Goal: Task Accomplishment & Management: Complete application form

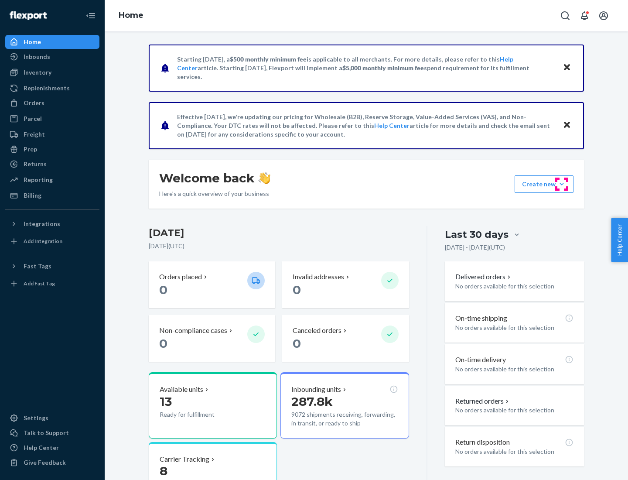
click at [562, 184] on button "Create new Create new inbound Create new order Create new product" at bounding box center [544, 183] width 59 height 17
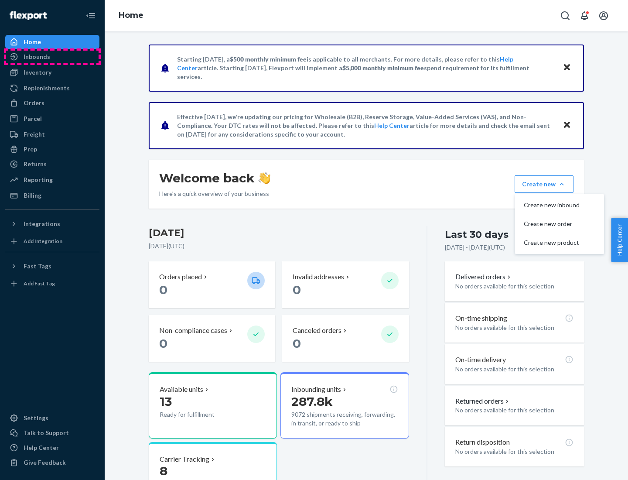
click at [52, 57] on div "Inbounds" at bounding box center [52, 57] width 92 height 12
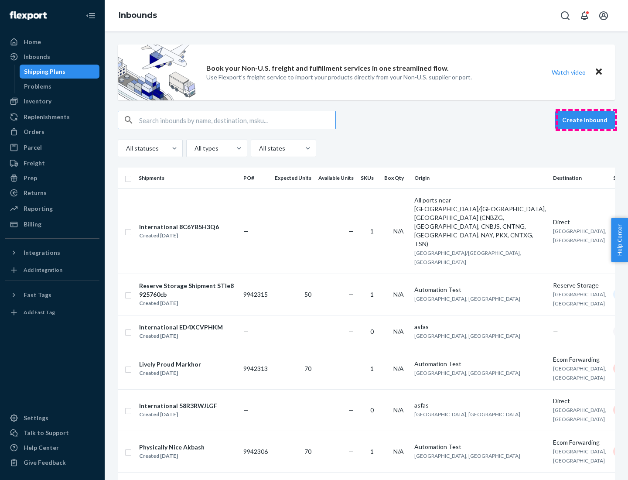
click at [586, 120] on button "Create inbound" at bounding box center [585, 119] width 60 height 17
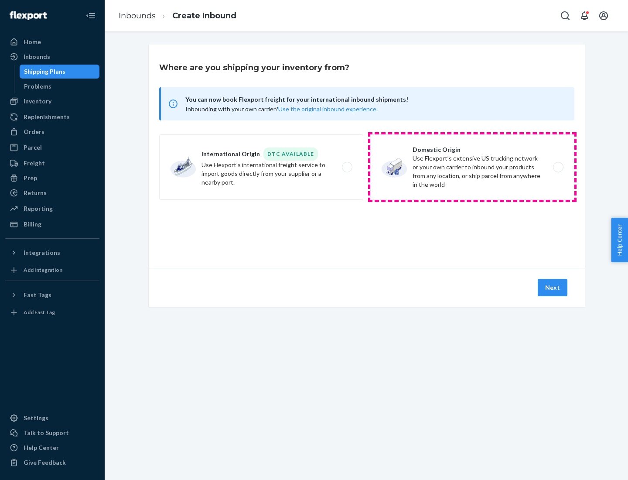
click at [472, 167] on label "Domestic Origin Use Flexport’s extensive US trucking network or your own carrie…" at bounding box center [472, 166] width 204 height 65
click at [558, 167] on input "Domestic Origin Use Flexport’s extensive US trucking network or your own carrie…" at bounding box center [561, 167] width 6 height 6
radio input "true"
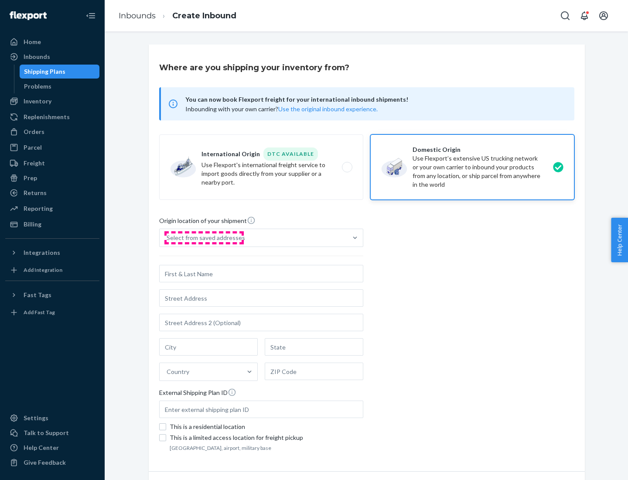
click at [204, 238] on div "Select from saved addresses" at bounding box center [206, 237] width 79 height 9
click at [167, 238] on input "Select from saved addresses" at bounding box center [167, 237] width 1 height 9
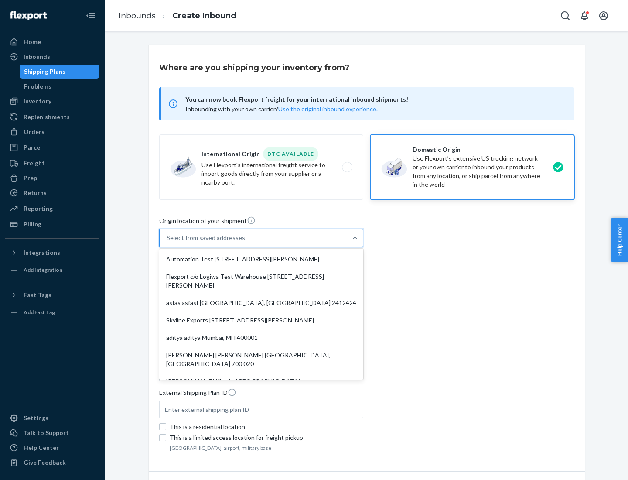
scroll to position [3, 0]
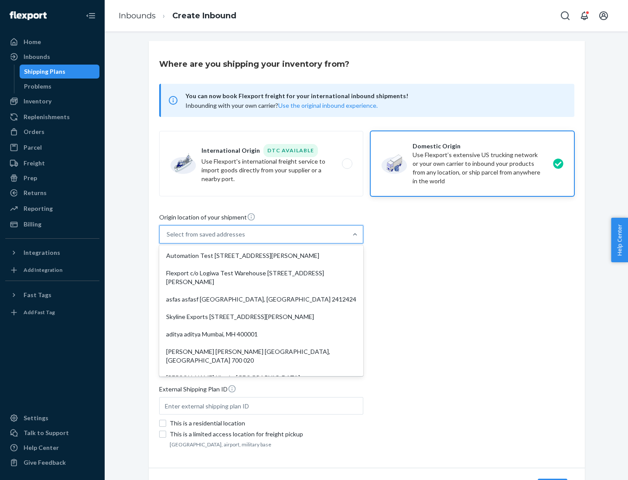
click at [261, 256] on div "Automation Test [STREET_ADDRESS][PERSON_NAME]" at bounding box center [261, 255] width 201 height 17
click at [167, 239] on input "option Automation Test [STREET_ADDRESS][PERSON_NAME]. 9 results available. Use …" at bounding box center [167, 234] width 1 height 9
type input "Automation Test"
type input "9th Floor"
type input "[GEOGRAPHIC_DATA]"
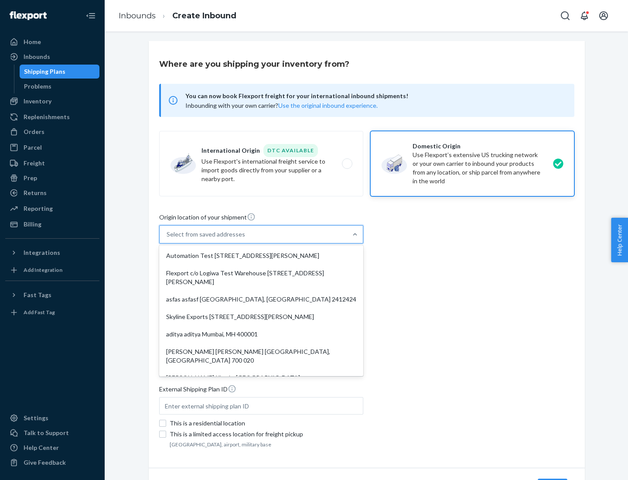
type input "CA"
type input "94104"
type input "[STREET_ADDRESS][PERSON_NAME]"
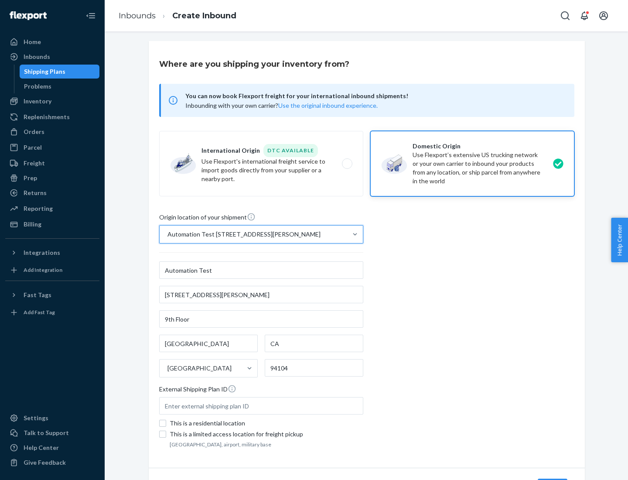
scroll to position [51, 0]
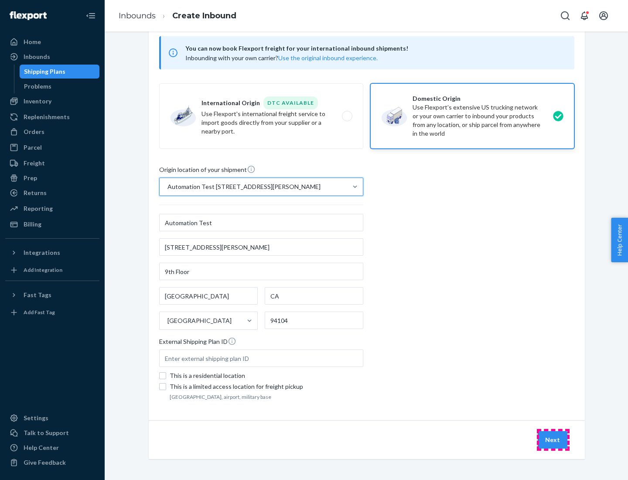
click at [553, 440] on button "Next" at bounding box center [553, 439] width 30 height 17
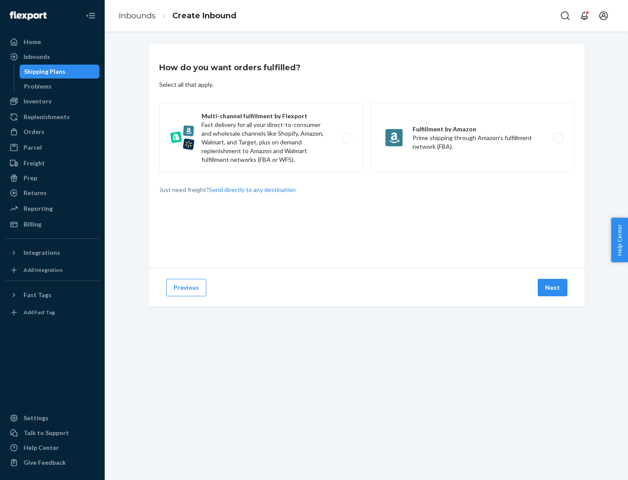
click at [261, 138] on label "Multi-channel fulfillment by Flexport Fast delivery for all your direct-to-cons…" at bounding box center [261, 138] width 204 height 70
click at [347, 138] on input "Multi-channel fulfillment by Flexport Fast delivery for all your direct-to-cons…" at bounding box center [350, 138] width 6 height 6
radio input "true"
click at [553, 287] on button "Next" at bounding box center [553, 287] width 30 height 17
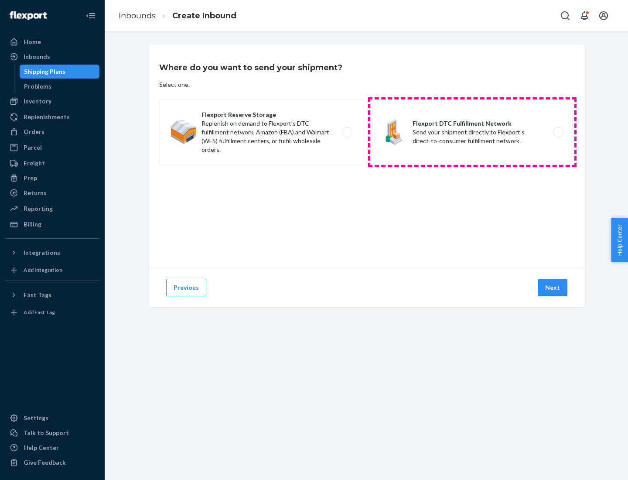
click at [472, 132] on label "Flexport DTC Fulfillment Network Send your shipment directly to Flexport's dire…" at bounding box center [472, 131] width 204 height 65
click at [558, 132] on input "Flexport DTC Fulfillment Network Send your shipment directly to Flexport's dire…" at bounding box center [561, 133] width 6 height 6
radio input "true"
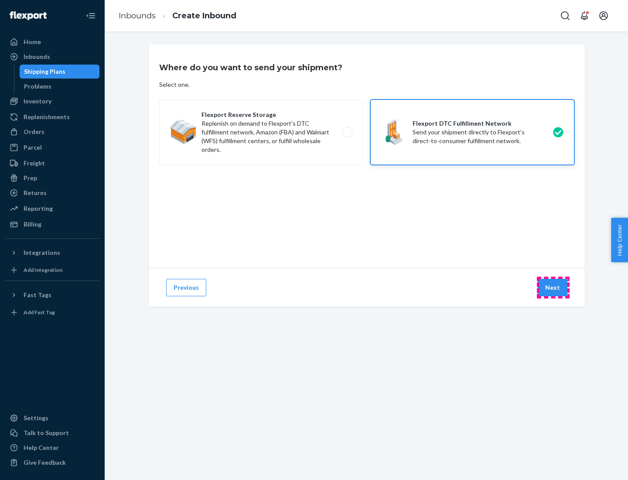
click at [553, 287] on button "Next" at bounding box center [553, 287] width 30 height 17
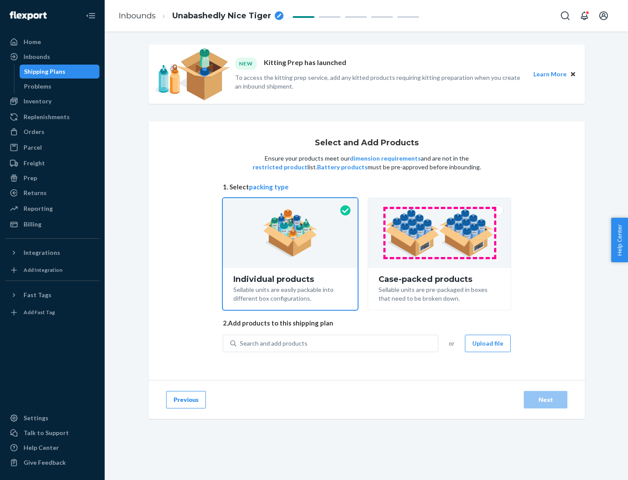
click at [440, 233] on img at bounding box center [439, 233] width 109 height 48
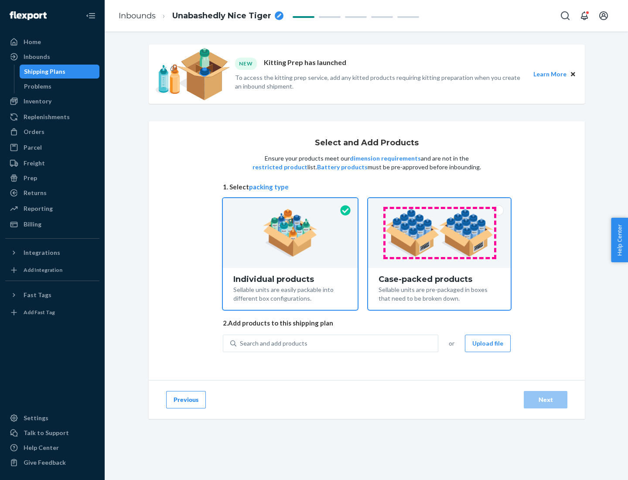
click at [440, 204] on input "Case-packed products Sellable units are pre-packaged in boxes that need to be b…" at bounding box center [440, 201] width 6 height 6
radio input "true"
radio input "false"
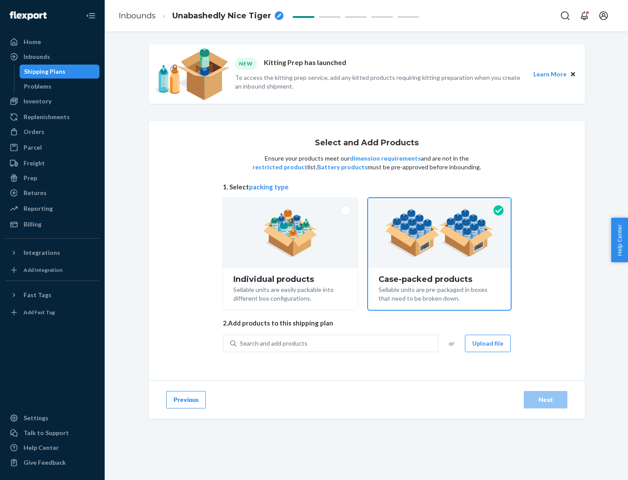
click at [338, 343] on div "Search and add products" at bounding box center [337, 343] width 202 height 16
click at [241, 343] on input "Search and add products" at bounding box center [240, 343] width 1 height 9
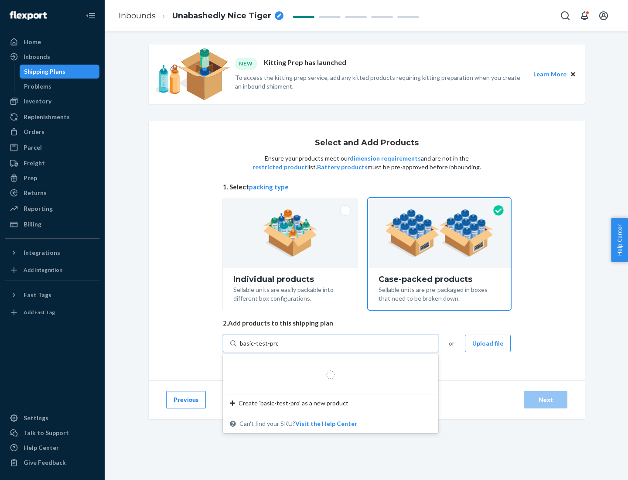
type input "basic-test-product-1"
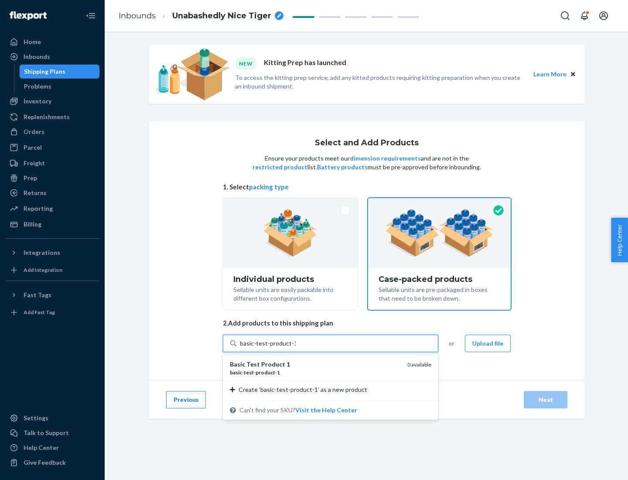
click at [315, 372] on div "basic - test - product - 1" at bounding box center [315, 372] width 171 height 7
click at [296, 348] on input "basic-test-product-1" at bounding box center [268, 343] width 56 height 9
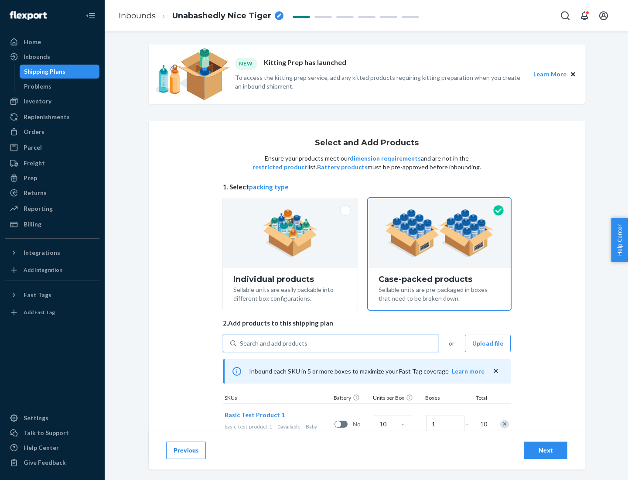
scroll to position [31, 0]
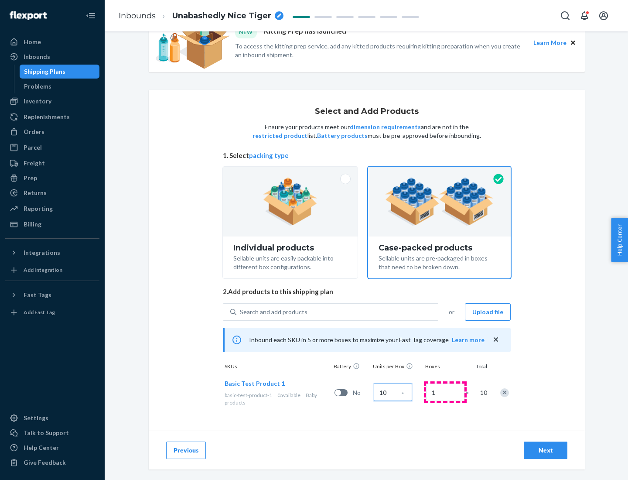
type input "10"
type input "7"
click at [546, 450] on div "Next" at bounding box center [545, 450] width 29 height 9
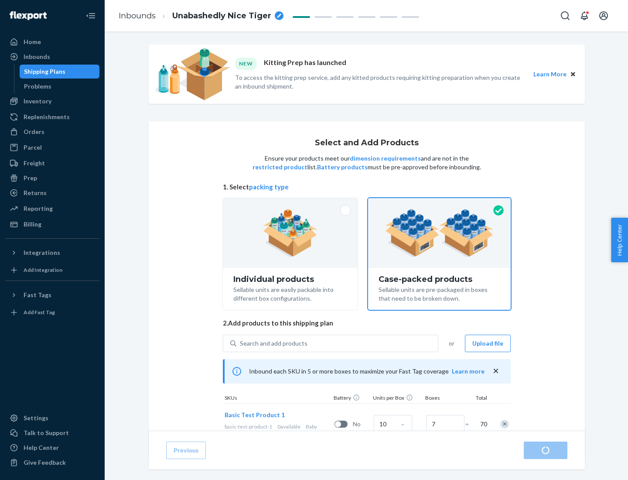
radio input "true"
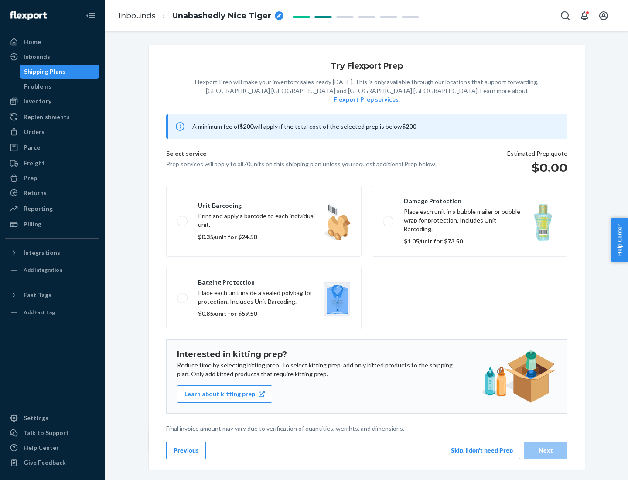
scroll to position [2, 0]
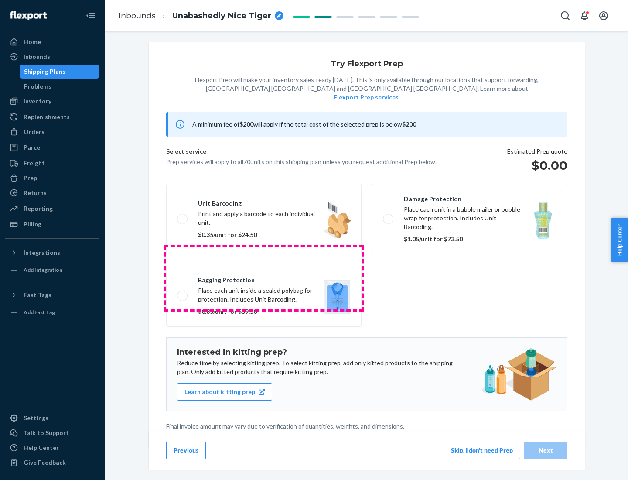
click at [264, 278] on label "Bagging protection Place each unit inside a sealed polybag for protection. Incl…" at bounding box center [263, 296] width 195 height 62
click at [183, 293] on input "Bagging protection Place each unit inside a sealed polybag for protection. Incl…" at bounding box center [180, 296] width 6 height 6
checkbox input "true"
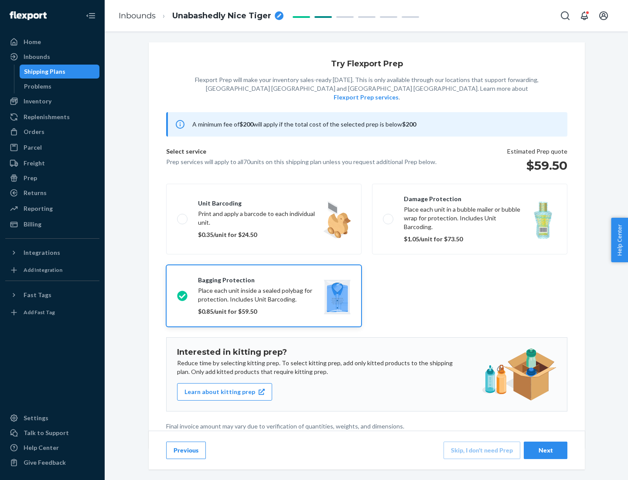
click at [546, 450] on div "Next" at bounding box center [545, 450] width 29 height 9
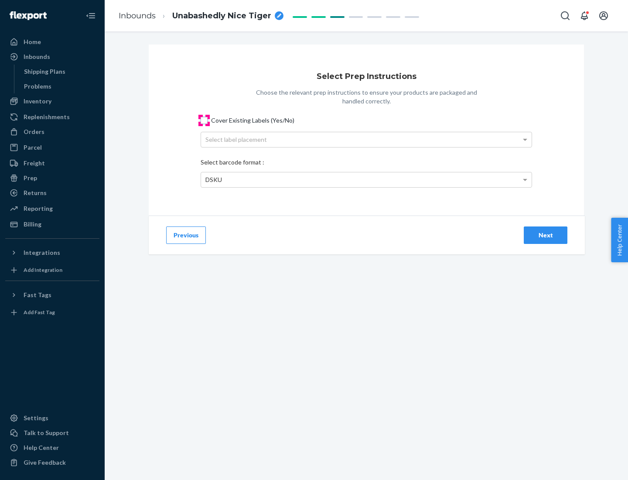
click at [204, 120] on input "Cover Existing Labels (Yes/No)" at bounding box center [204, 120] width 7 height 7
checkbox input "true"
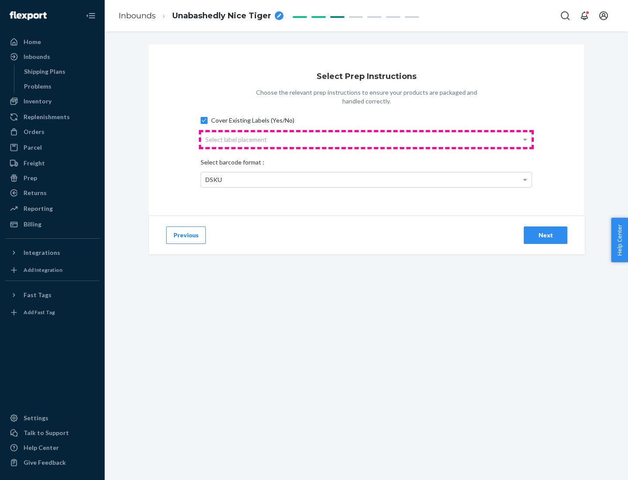
click at [366, 139] on div "Select label placement" at bounding box center [366, 139] width 331 height 15
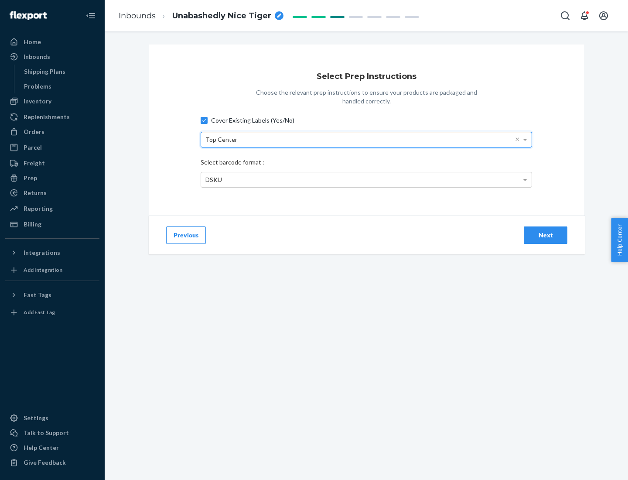
click at [366, 179] on div "DSKU" at bounding box center [366, 179] width 331 height 15
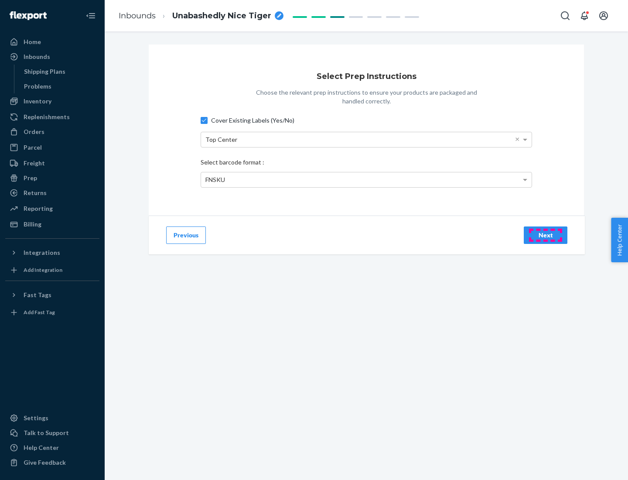
click at [546, 235] on div "Next" at bounding box center [545, 235] width 29 height 9
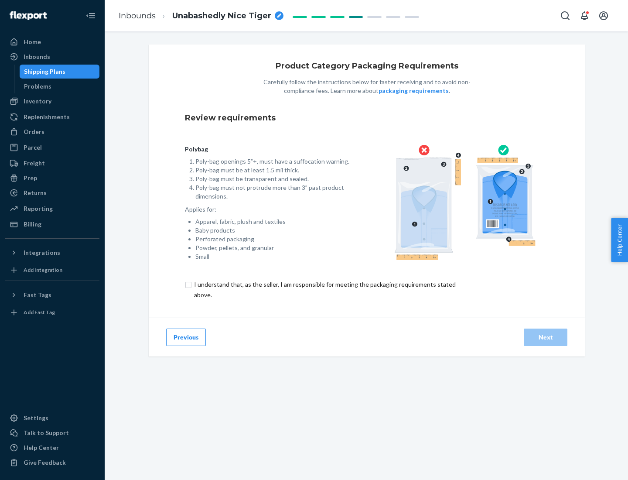
click at [324, 289] on input "checkbox" at bounding box center [330, 289] width 290 height 21
checkbox input "true"
click at [546, 337] on div "Next" at bounding box center [545, 337] width 29 height 9
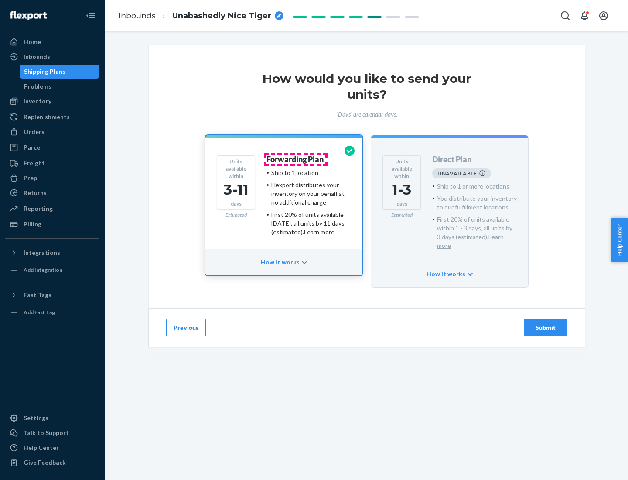
click at [296, 159] on h4 "Forwarding Plan" at bounding box center [295, 159] width 57 height 9
click at [546, 323] on div "Submit" at bounding box center [545, 327] width 29 height 9
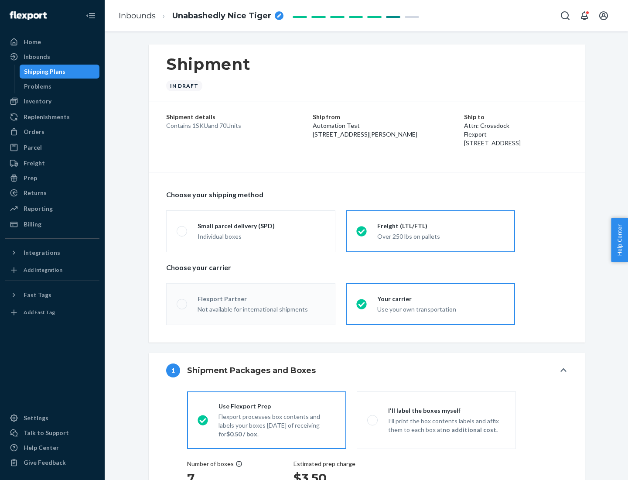
radio input "true"
radio input "false"
radio input "true"
radio input "false"
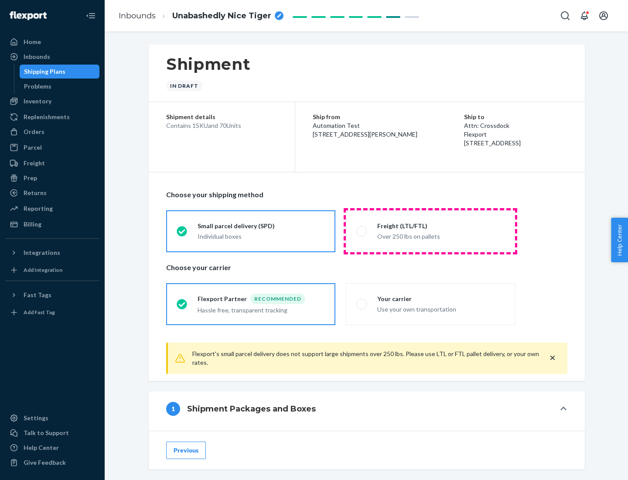
click at [431, 231] on div "Over 250 lbs on pallets" at bounding box center [440, 235] width 127 height 10
click at [362, 231] on input "Freight (LTL/FTL) Over 250 lbs on pallets" at bounding box center [359, 231] width 6 height 6
radio input "true"
radio input "false"
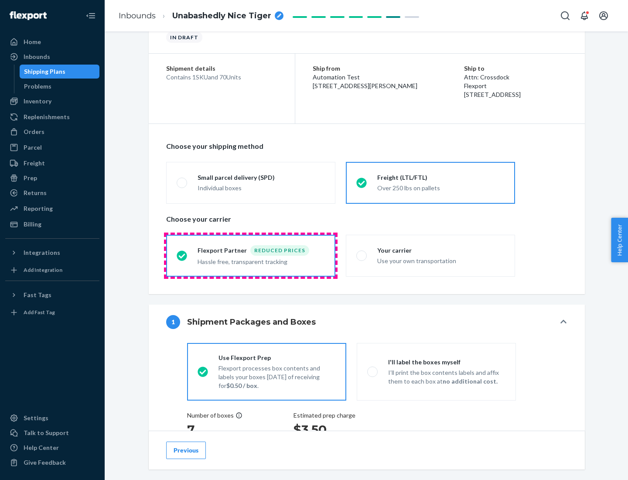
click at [251, 256] on div "Hassle free, transparent tracking" at bounding box center [261, 261] width 127 height 10
click at [182, 255] on input "Flexport Partner Reduced prices Hassle free, transparent tracking" at bounding box center [180, 256] width 6 height 6
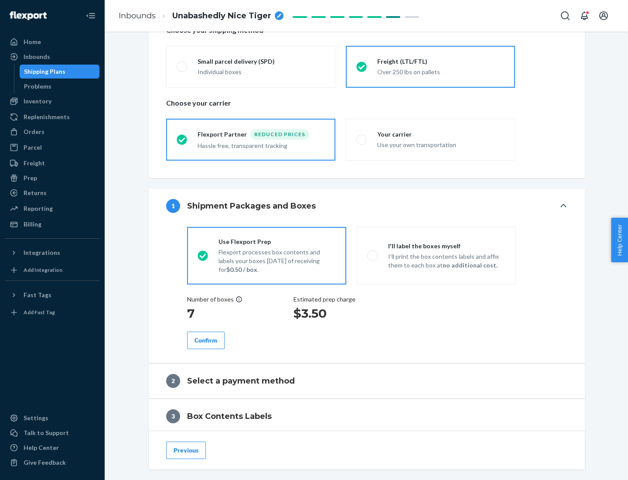
click at [436, 255] on p "I’ll print the box contents labels and affix them to each box at no additional …" at bounding box center [446, 260] width 117 height 17
click at [373, 255] on input "I'll label the boxes myself I’ll print the box contents labels and affix them t…" at bounding box center [370, 256] width 6 height 6
radio input "true"
radio input "false"
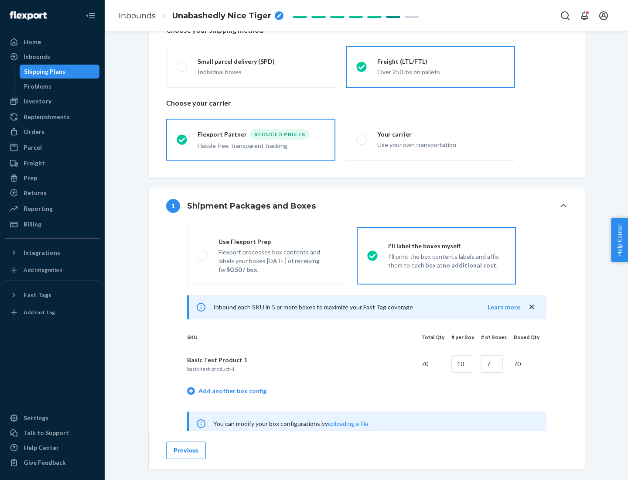
scroll to position [273, 0]
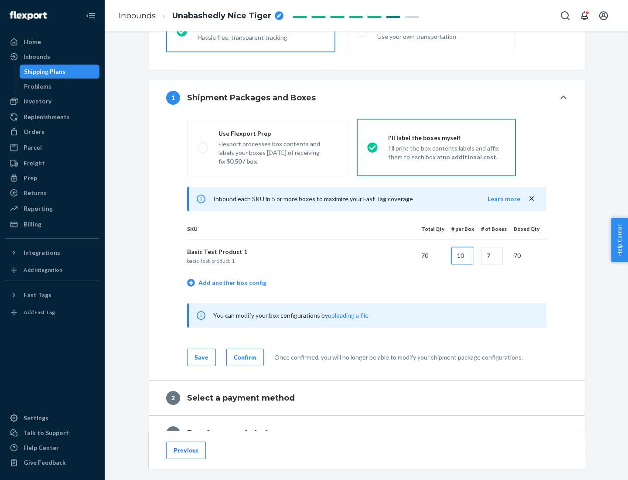
type input "10"
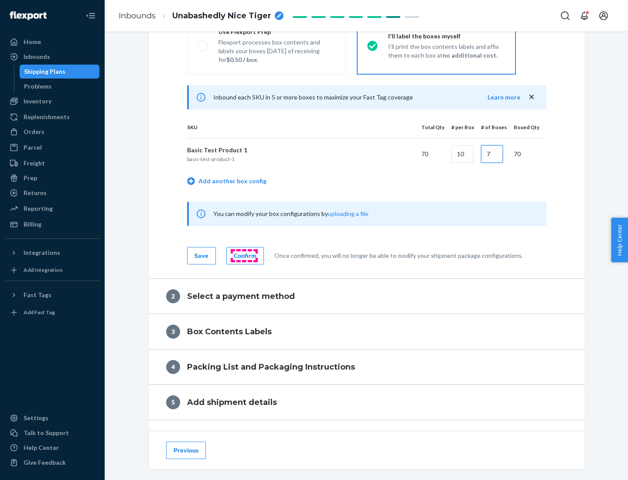
type input "7"
click at [244, 255] on div "Confirm" at bounding box center [245, 255] width 23 height 9
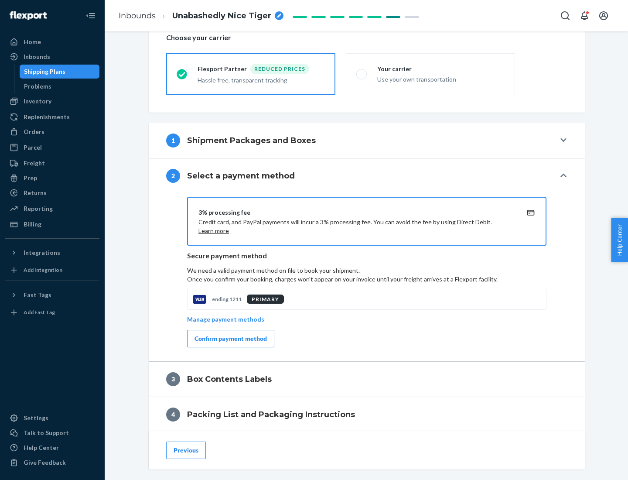
scroll to position [313, 0]
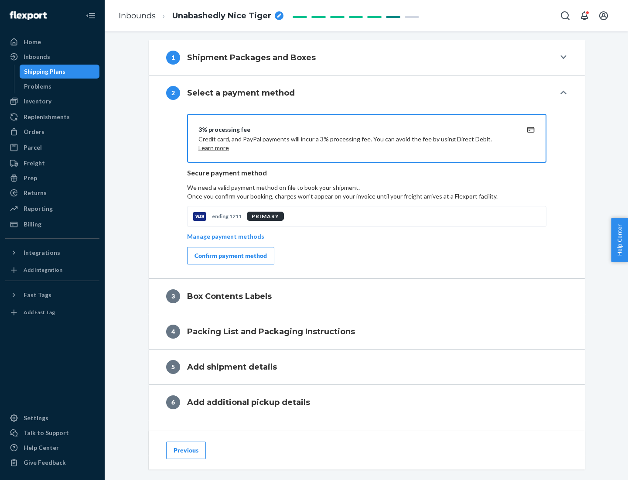
click at [230, 256] on div "Confirm payment method" at bounding box center [231, 255] width 72 height 9
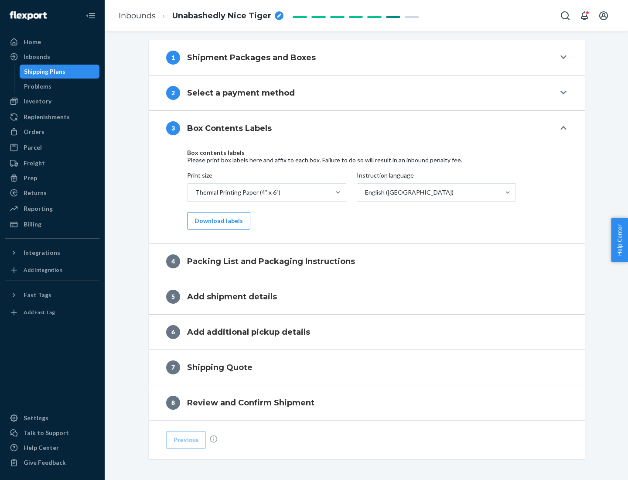
scroll to position [278, 0]
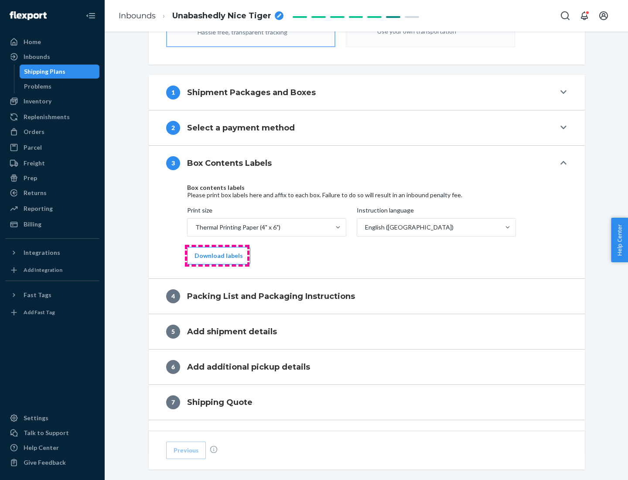
click at [217, 256] on button "Download labels" at bounding box center [218, 255] width 63 height 17
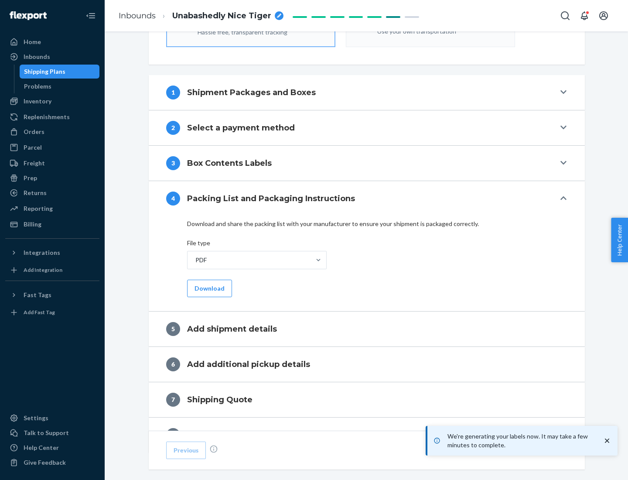
scroll to position [311, 0]
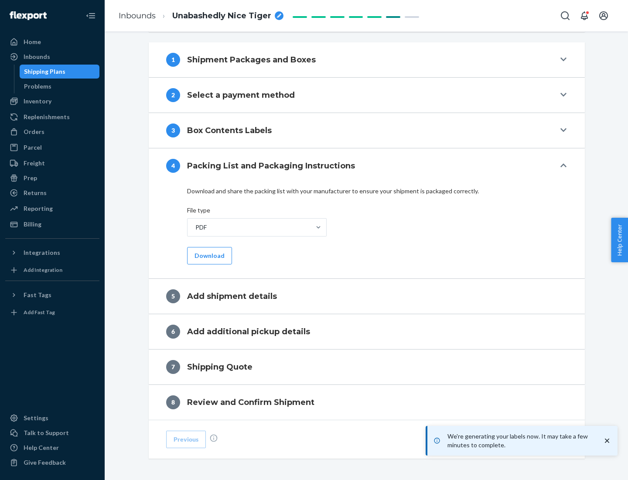
click at [208, 255] on button "Download" at bounding box center [209, 255] width 45 height 17
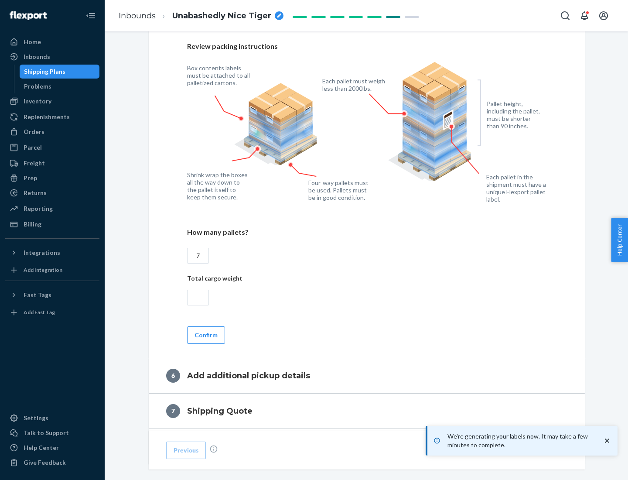
scroll to position [601, 0]
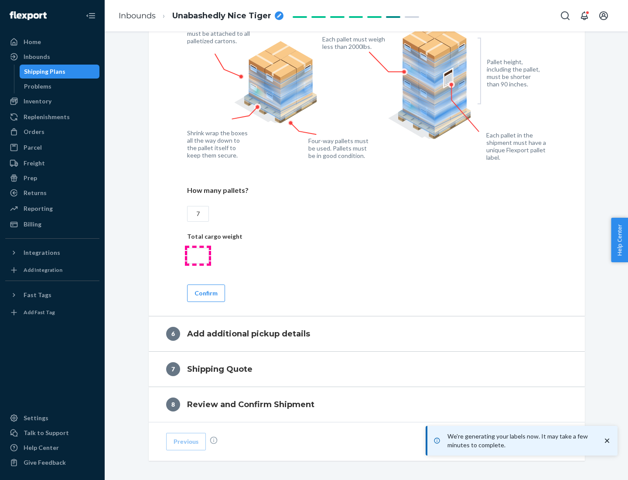
type input "7"
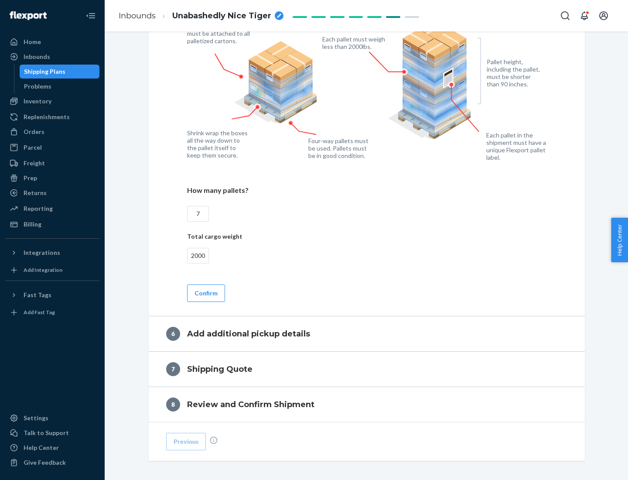
scroll to position [639, 0]
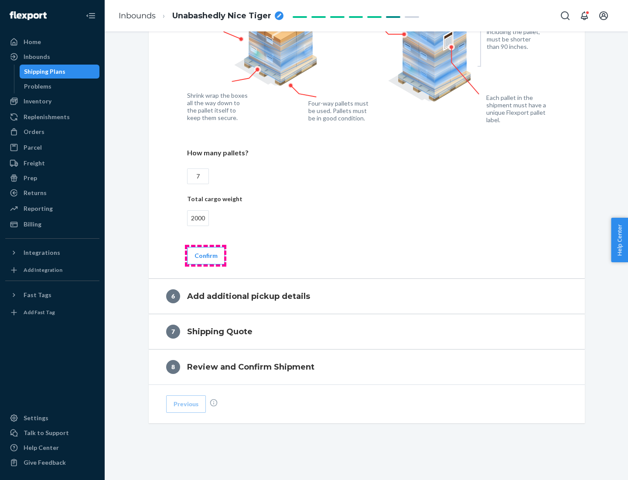
type input "2000"
click at [205, 255] on button "Confirm" at bounding box center [206, 255] width 38 height 17
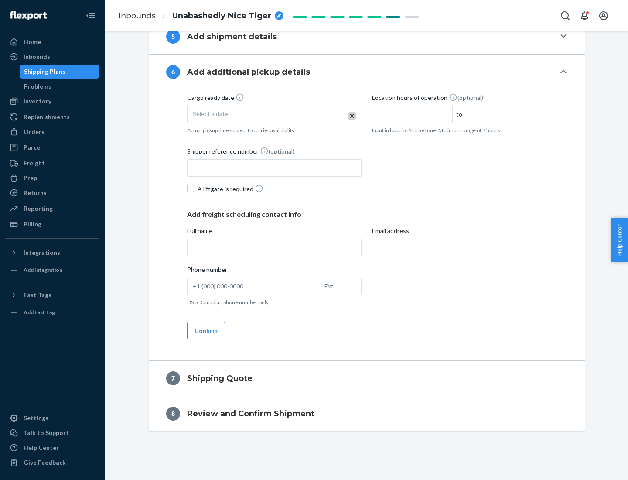
scroll to position [334, 0]
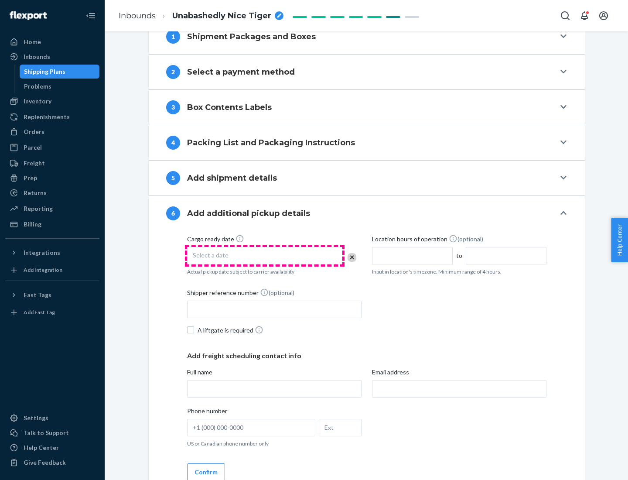
click at [265, 255] on div "Select a date" at bounding box center [264, 255] width 155 height 17
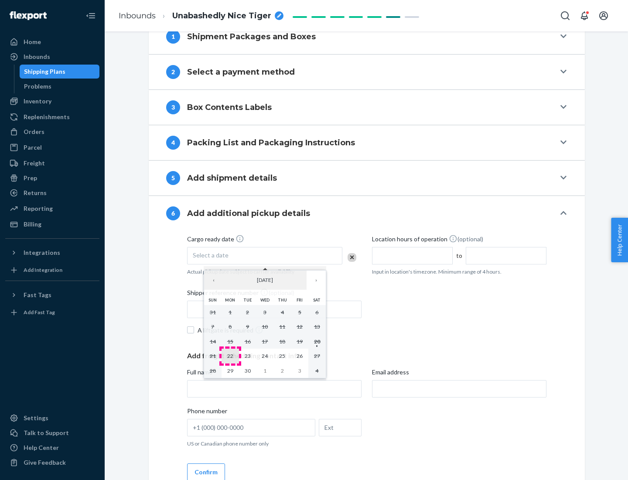
click at [230, 355] on abbr "22" at bounding box center [230, 355] width 6 height 7
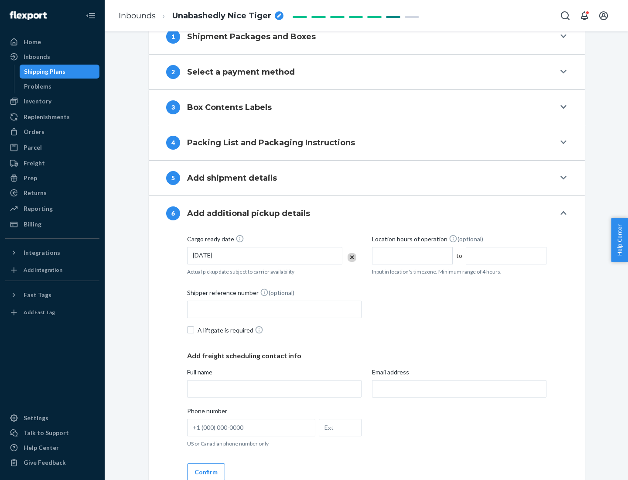
scroll to position [467, 0]
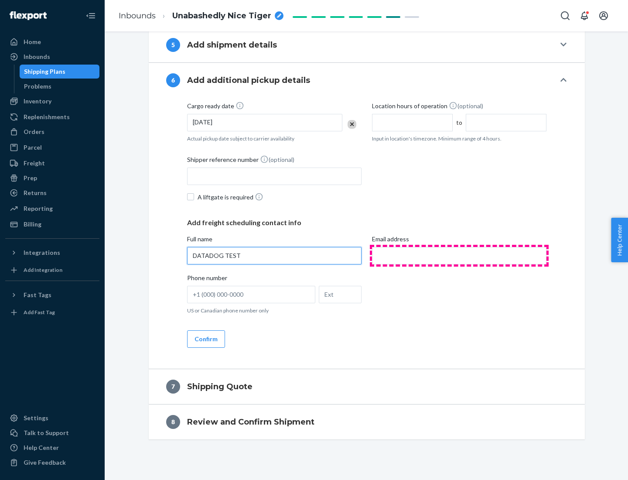
type input "DATADOG TEST"
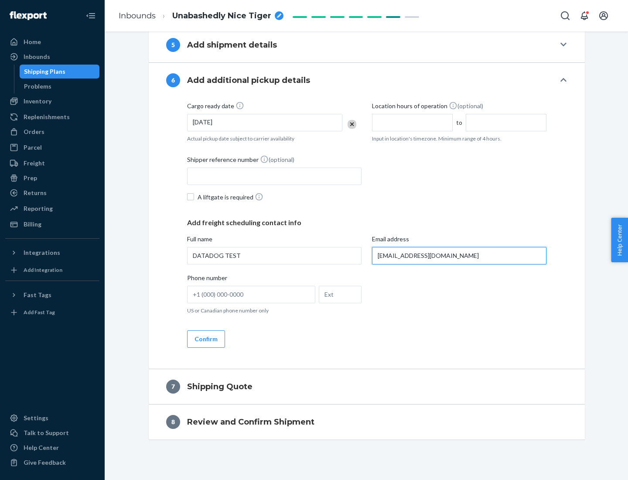
scroll to position [475, 0]
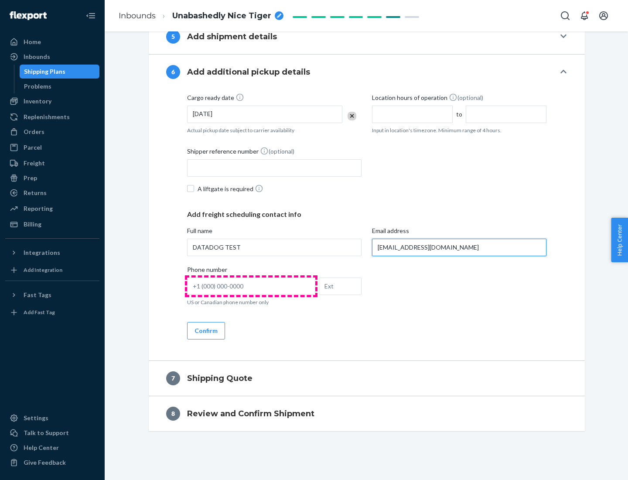
type input "[EMAIL_ADDRESS][DOMAIN_NAME]"
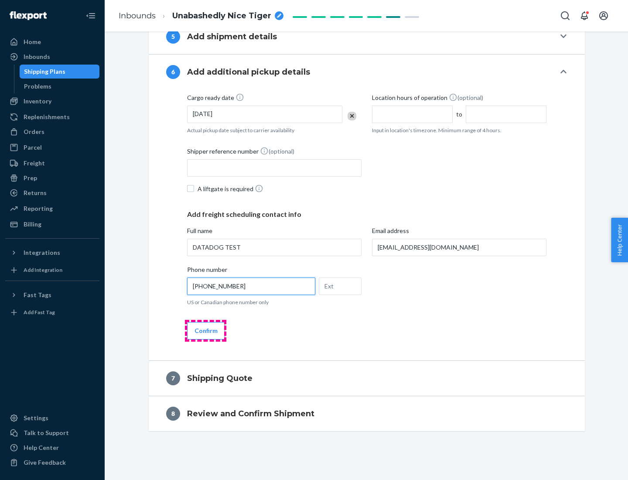
type input "[PHONE_NUMBER]"
click at [205, 330] on button "Confirm" at bounding box center [206, 330] width 38 height 17
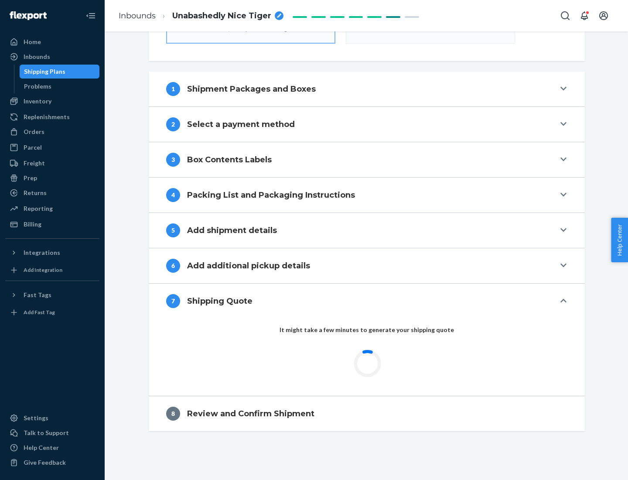
scroll to position [313, 0]
